Goal: Task Accomplishment & Management: Use online tool/utility

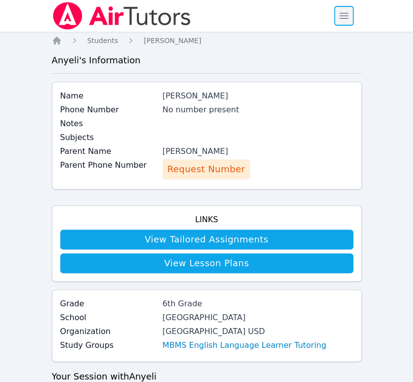
click at [353, 15] on span "button" at bounding box center [344, 16] width 22 height 22
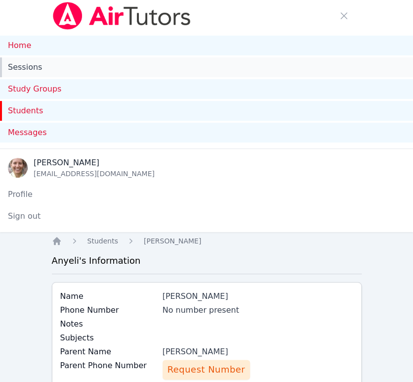
click at [36, 63] on link "Sessions" at bounding box center [206, 67] width 413 height 20
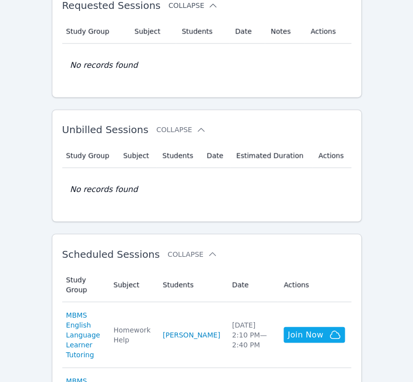
scroll to position [274, 0]
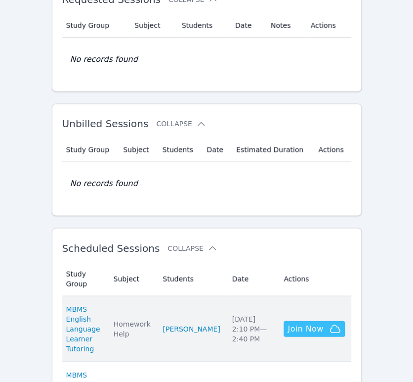
click at [304, 322] on span "Join Now" at bounding box center [306, 328] width 36 height 12
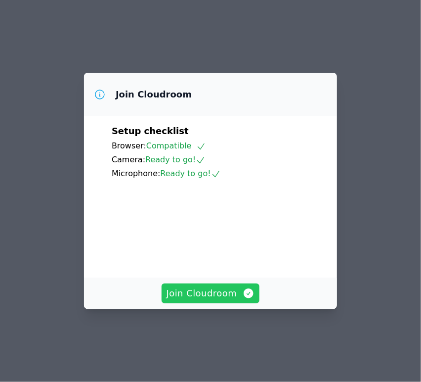
click at [238, 300] on span "Join Cloudroom" at bounding box center [211, 293] width 88 height 14
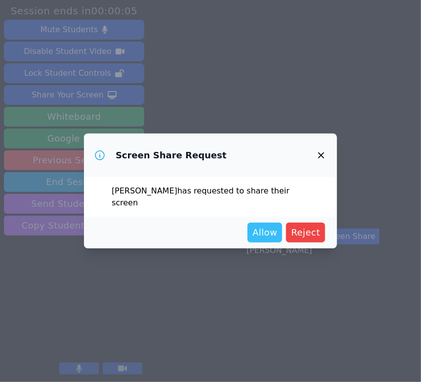
click at [267, 225] on span "Allow" at bounding box center [265, 232] width 25 height 14
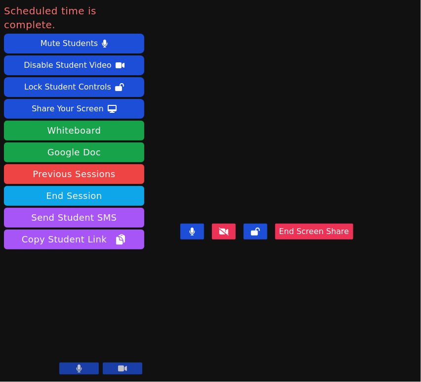
click at [235, 232] on button at bounding box center [224, 231] width 24 height 16
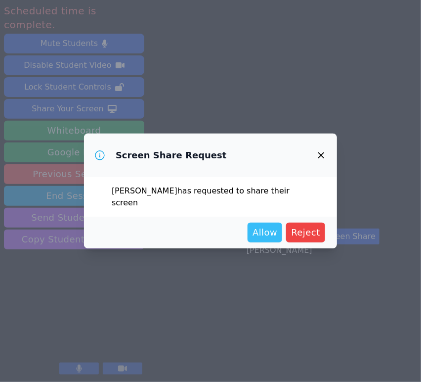
click at [269, 231] on span "Allow" at bounding box center [265, 232] width 25 height 14
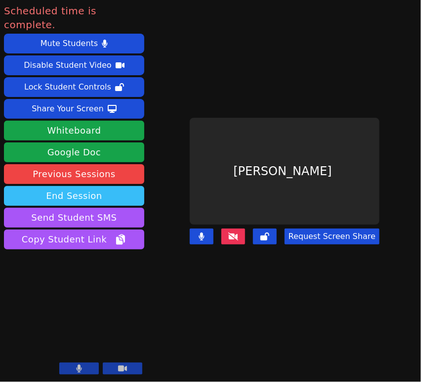
click at [67, 186] on button "End Session" at bounding box center [74, 196] width 140 height 20
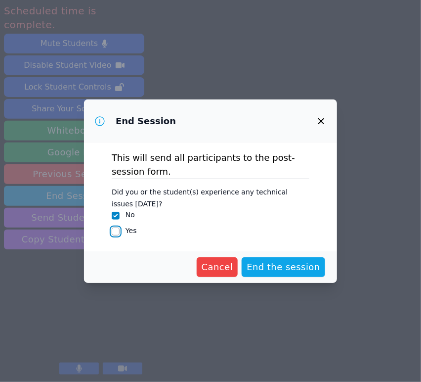
click at [115, 231] on input "Yes" at bounding box center [116, 231] width 8 height 8
checkbox input "true"
checkbox input "false"
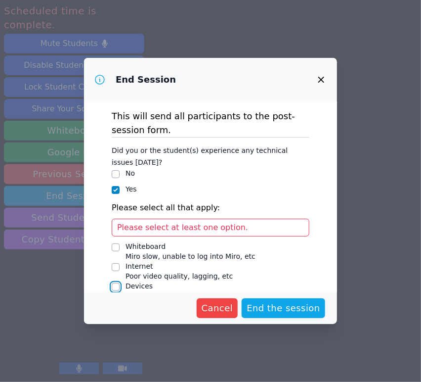
click at [116, 287] on input "Devices Issues with student camera/microphones, etc" at bounding box center [116, 287] width 8 height 8
checkbox input "true"
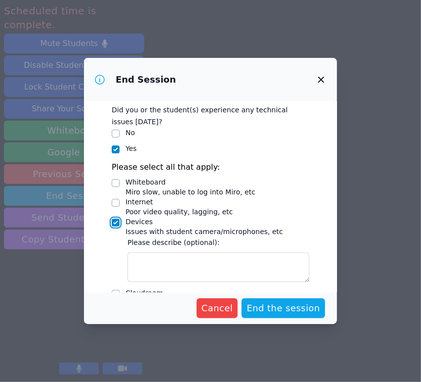
scroll to position [79, 0]
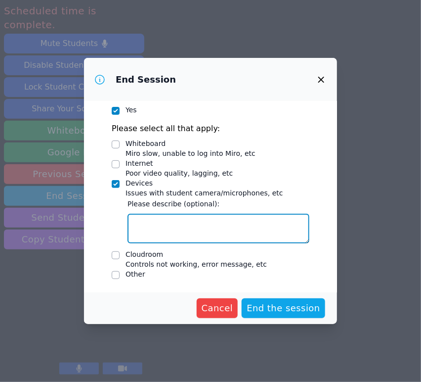
click at [151, 221] on textarea "Devices Issues with student camera/microphones, etc" at bounding box center [219, 228] width 182 height 30
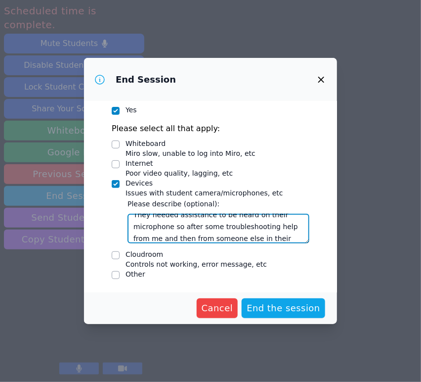
scroll to position [20, 0]
type textarea "They needed assistance to be heard on their microphone so after some troublesho…"
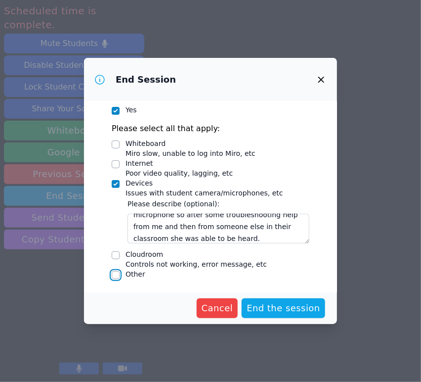
click at [118, 276] on input "Other" at bounding box center [116, 275] width 8 height 8
checkbox input "true"
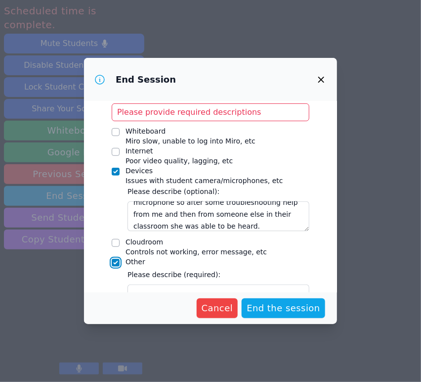
scroll to position [150, 0]
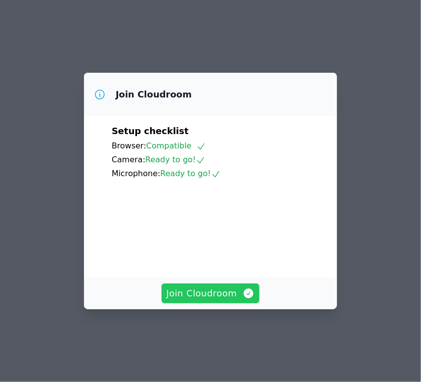
click at [238, 300] on span "Join Cloudroom" at bounding box center [211, 293] width 88 height 14
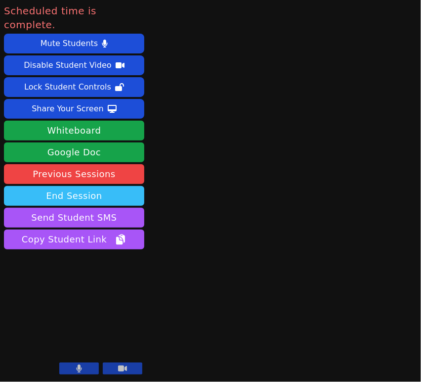
click at [104, 186] on button "End Session" at bounding box center [74, 196] width 140 height 20
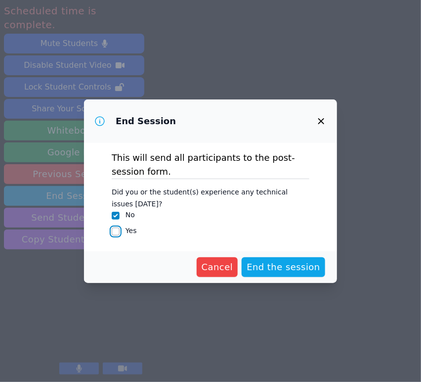
click at [117, 234] on input "Yes" at bounding box center [116, 231] width 8 height 8
checkbox input "true"
checkbox input "false"
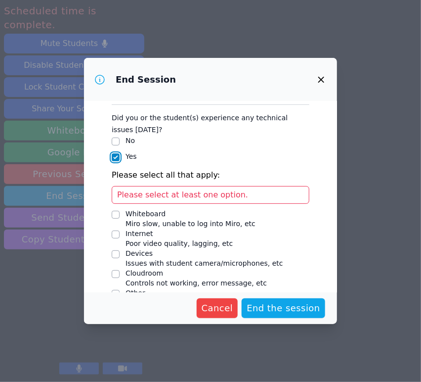
scroll to position [51, 0]
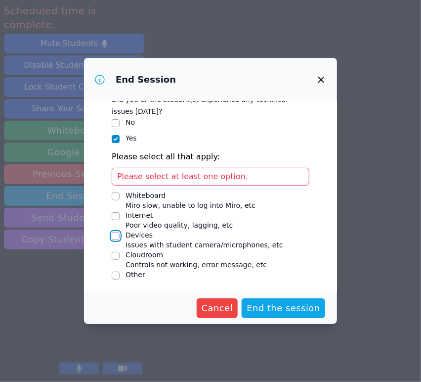
click at [117, 237] on input "Devices Issues with student camera/microphones, etc" at bounding box center [116, 236] width 8 height 8
checkbox input "true"
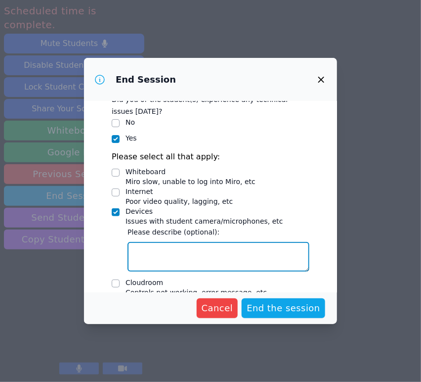
click at [168, 252] on textarea "Devices Issues with student camera/microphones, etc" at bounding box center [219, 257] width 182 height 30
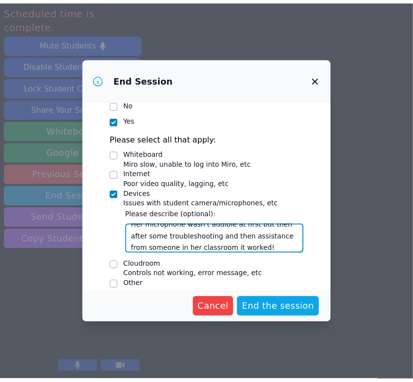
scroll to position [79, 0]
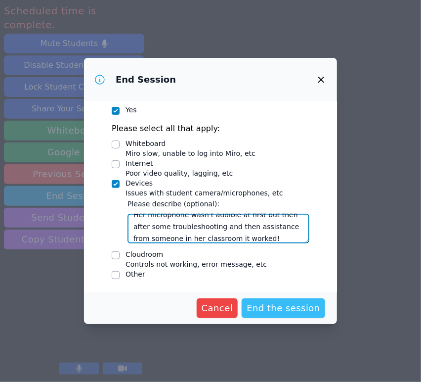
type textarea "Her microphone wasn't audible at first but then after some troubleshooting and …"
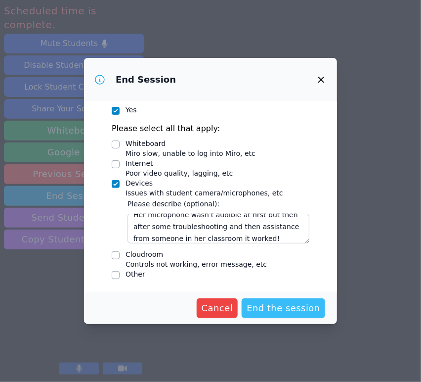
click at [264, 309] on span "End the session" at bounding box center [284, 308] width 74 height 14
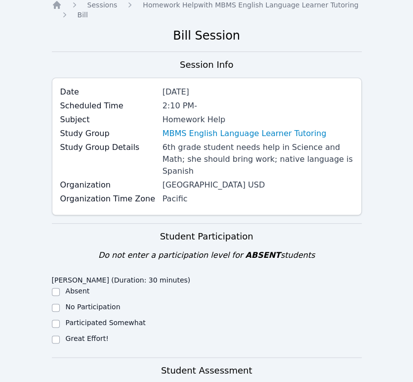
scroll to position [110, 0]
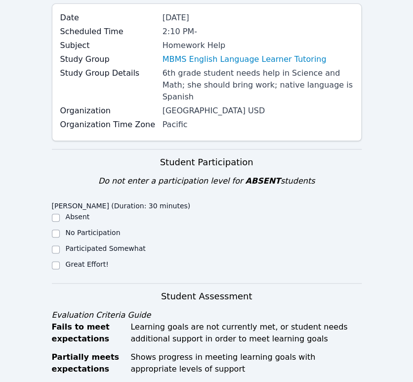
click at [82, 260] on label "Great Effort!" at bounding box center [87, 264] width 43 height 8
click at [60, 261] on input "Great Effort!" at bounding box center [56, 265] width 8 height 8
checkbox input "true"
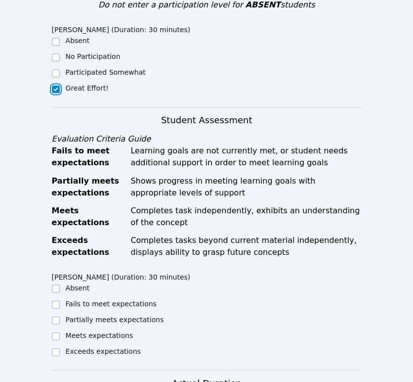
scroll to position [329, 0]
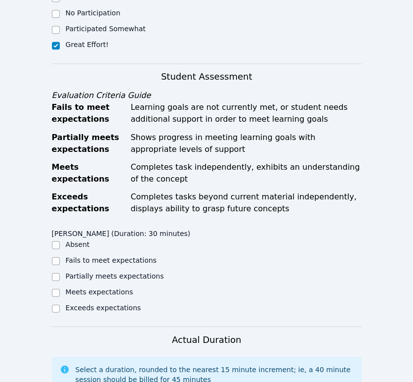
click at [86, 303] on label "Exceeds expectations" at bounding box center [103, 307] width 75 height 8
click at [60, 304] on input "Exceeds expectations" at bounding box center [56, 308] width 8 height 8
checkbox input "true"
click at [104, 287] on label "Meets expectations" at bounding box center [100, 291] width 68 height 8
click at [60, 288] on input "Meets expectations" at bounding box center [56, 292] width 8 height 8
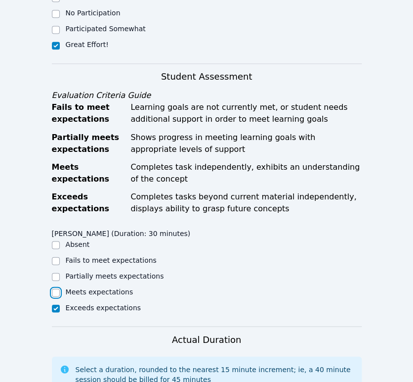
checkbox input "true"
checkbox input "false"
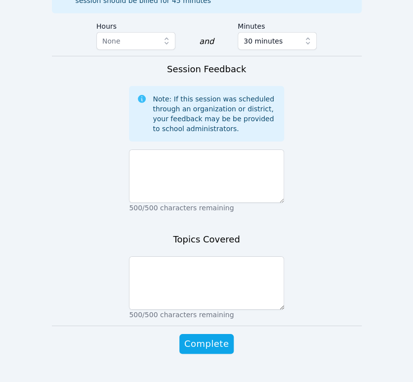
scroll to position [714, 0]
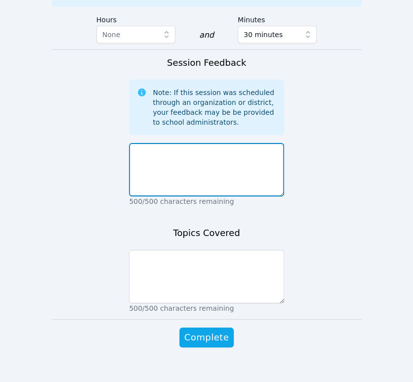
click at [236, 161] on textarea at bounding box center [206, 169] width 155 height 53
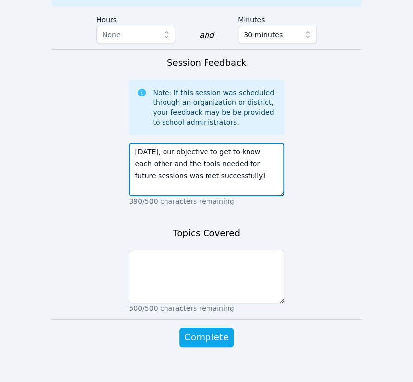
type textarea "Today, our objective to get to know each other and the tools needed for future …"
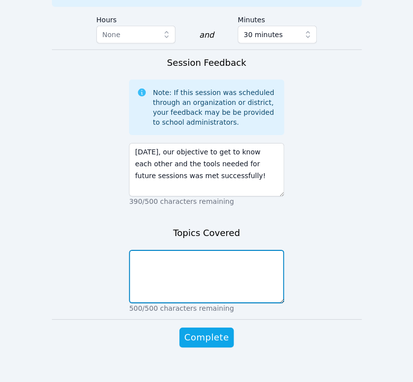
click at [241, 256] on textarea at bounding box center [206, 276] width 155 height 53
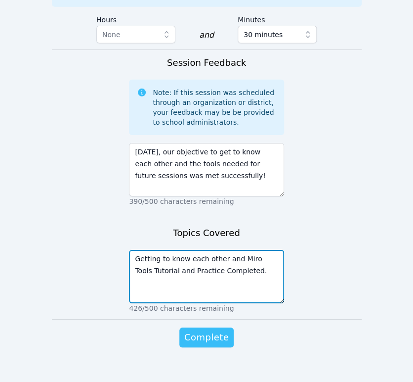
type textarea "Getting to know each other and Miro Tools Tutorial and Practice Completed."
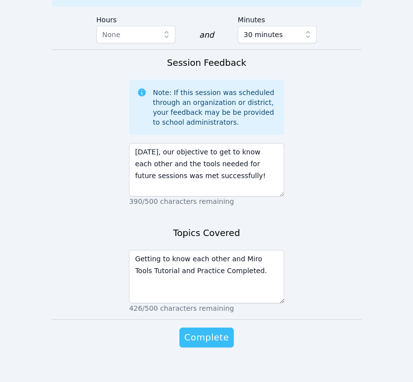
click at [215, 330] on span "Complete" at bounding box center [206, 337] width 44 height 14
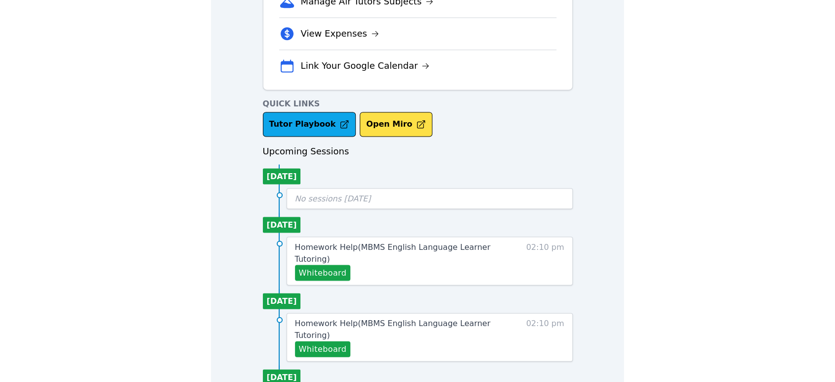
scroll to position [329, 0]
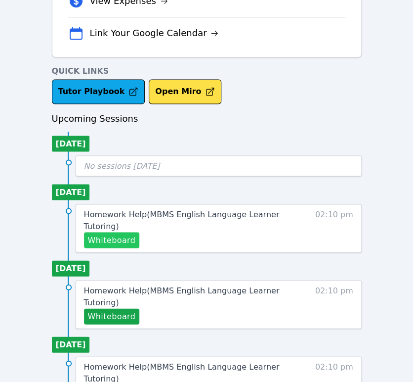
click at [110, 242] on button "Whiteboard" at bounding box center [112, 240] width 56 height 16
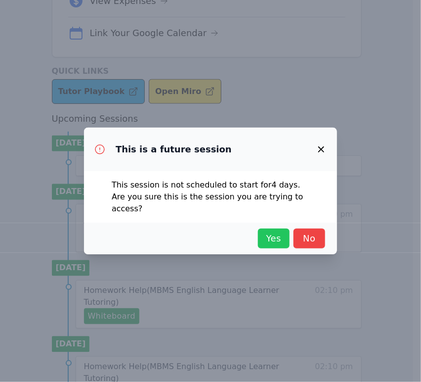
click at [281, 235] on span "Yes" at bounding box center [274, 238] width 22 height 14
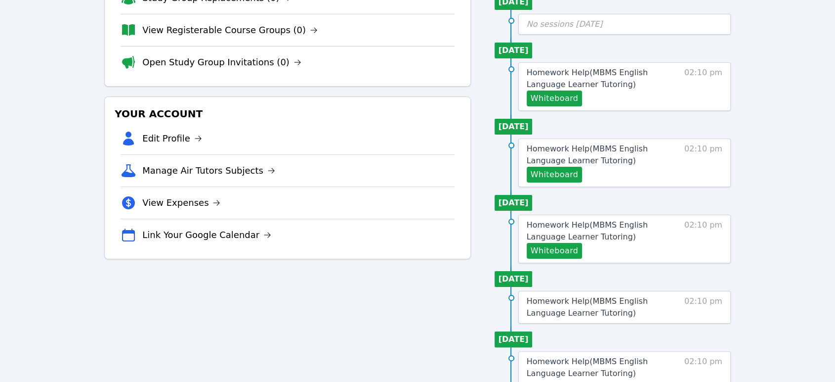
scroll to position [0, 0]
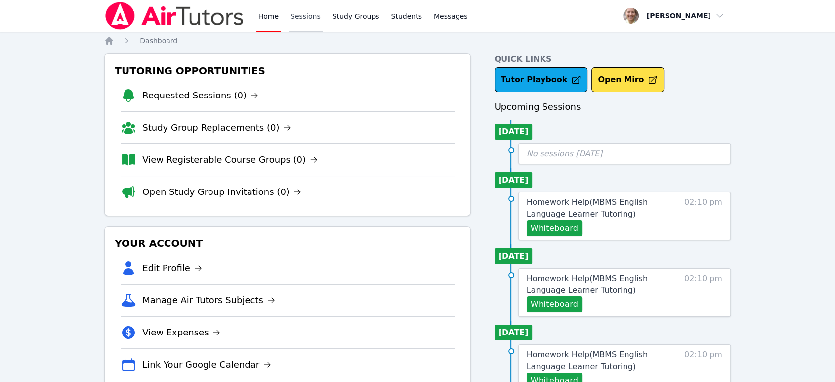
click at [303, 11] on link "Sessions" at bounding box center [306, 16] width 34 height 32
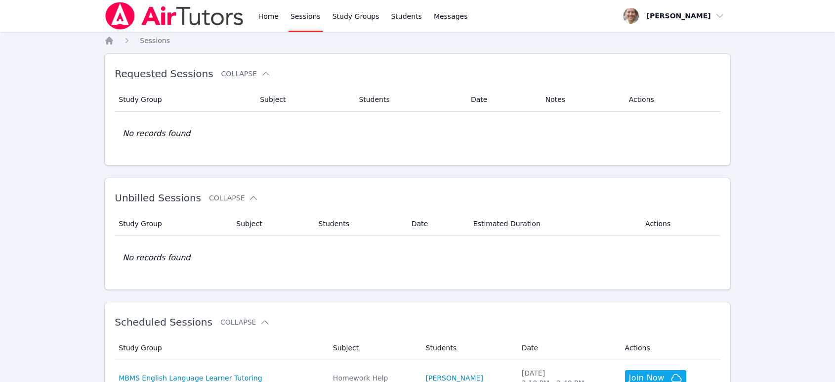
scroll to position [74, 0]
